Goal: Task Accomplishment & Management: Use online tool/utility

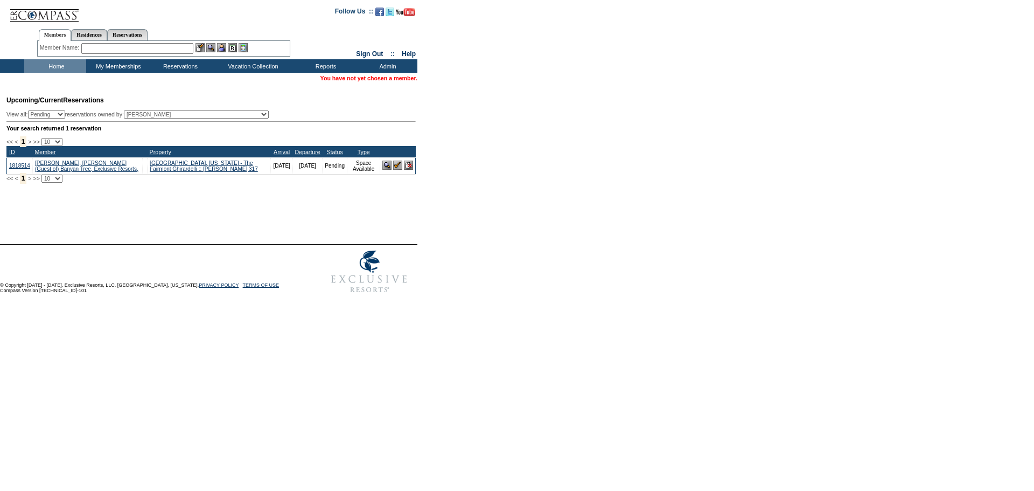
click at [44, 228] on div at bounding box center [517, 230] width 1034 height 27
drag, startPoint x: 67, startPoint y: 218, endPoint x: 81, endPoint y: 215, distance: 14.7
click at [67, 216] on div at bounding box center [212, 213] width 412 height 5
click at [394, 169] on img at bounding box center [397, 164] width 9 height 9
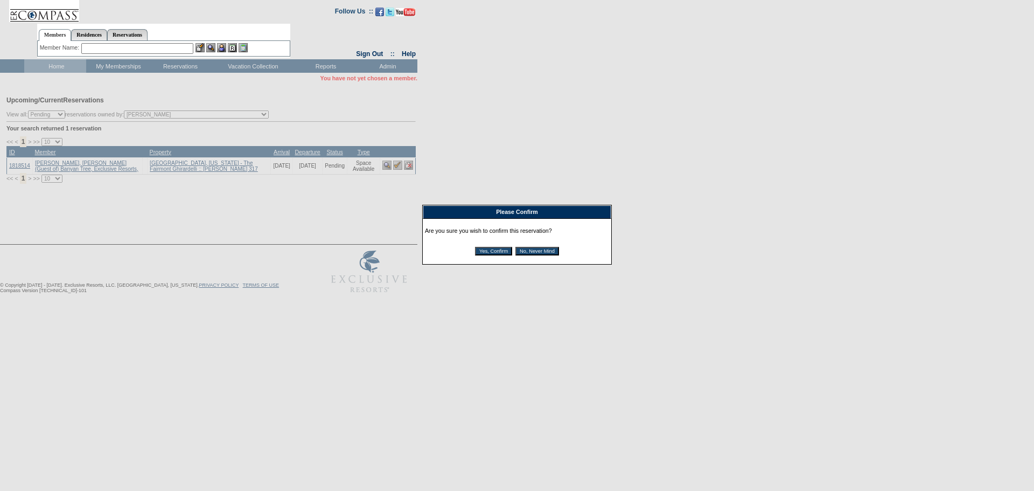
click at [491, 255] on input "Yes, Confirm" at bounding box center [493, 251] width 37 height 9
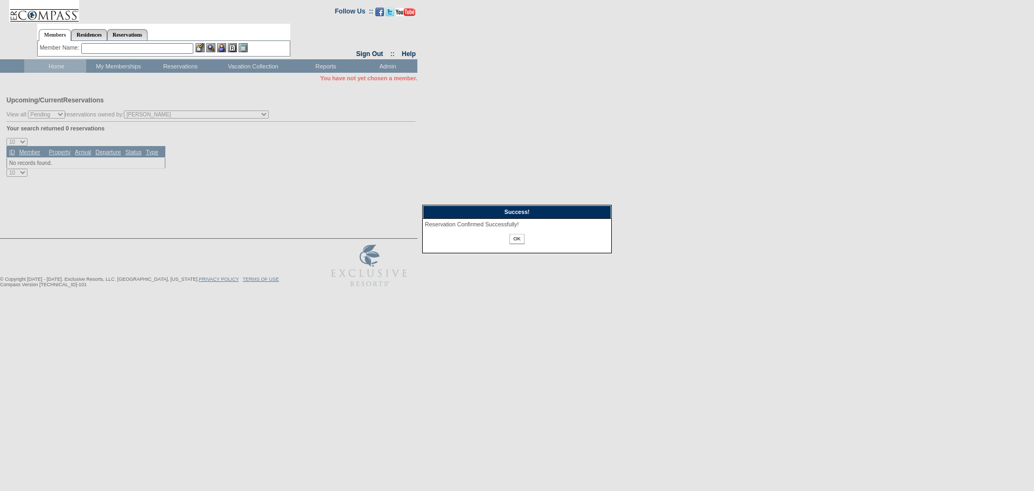
click at [514, 237] on input "OK" at bounding box center [516, 239] width 15 height 10
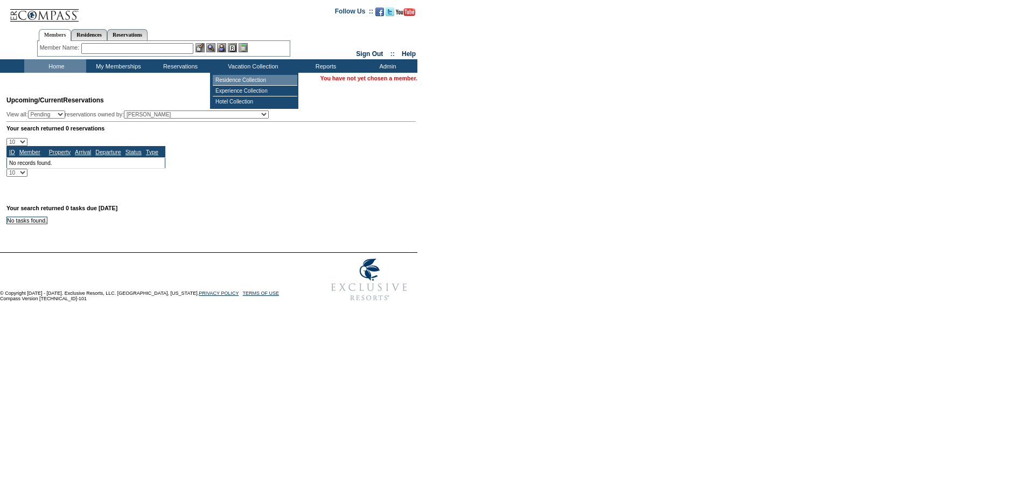
click at [234, 76] on td "Residence Collection" at bounding box center [255, 80] width 85 height 11
